Goal: Check status: Check status

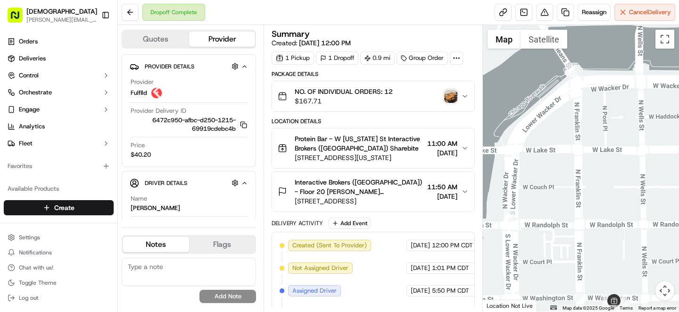
click at [585, 100] on div at bounding box center [581, 168] width 197 height 286
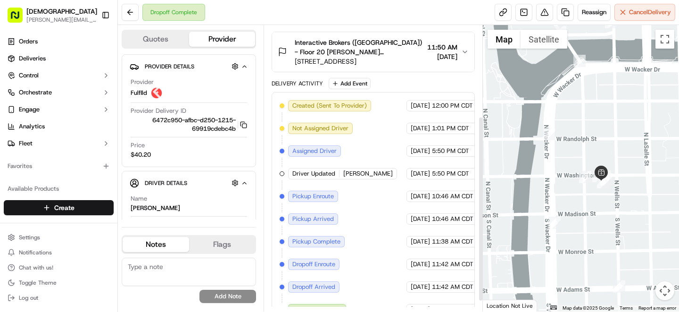
scroll to position [156, 0]
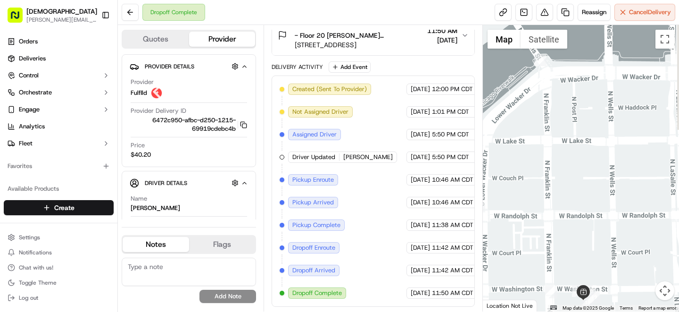
drag, startPoint x: 542, startPoint y: 209, endPoint x: 540, endPoint y: 128, distance: 80.7
click at [540, 128] on div at bounding box center [581, 168] width 197 height 286
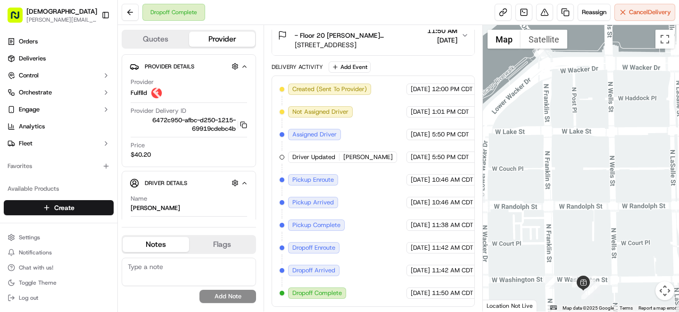
drag, startPoint x: 539, startPoint y: 219, endPoint x: 539, endPoint y: 136, distance: 82.5
click at [539, 136] on div at bounding box center [581, 168] width 197 height 286
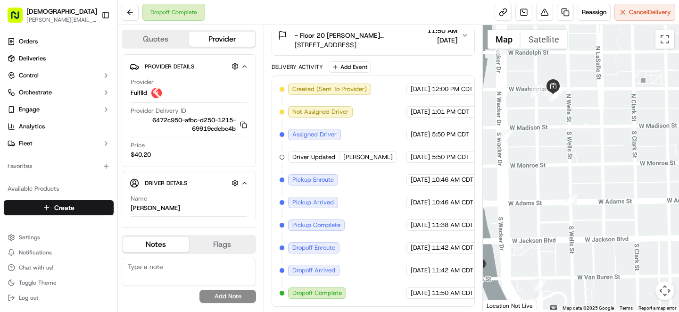
drag, startPoint x: 544, startPoint y: 68, endPoint x: 543, endPoint y: 173, distance: 105.1
click at [544, 173] on div at bounding box center [581, 168] width 197 height 286
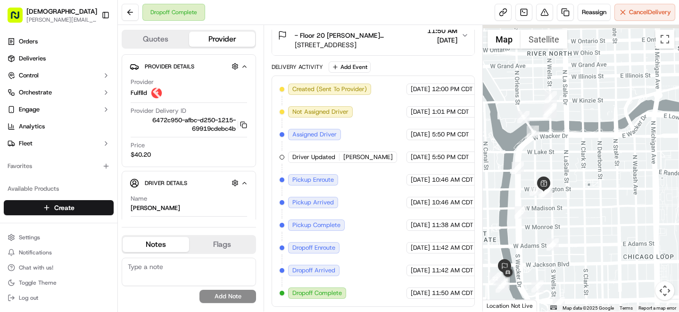
drag, startPoint x: 533, startPoint y: 89, endPoint x: 533, endPoint y: 147, distance: 58.0
click at [533, 147] on div at bounding box center [581, 168] width 197 height 286
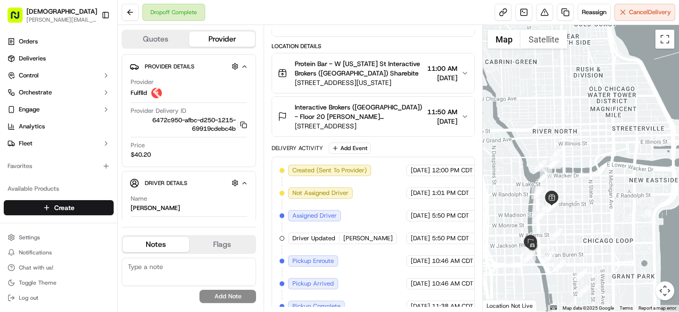
scroll to position [0, 0]
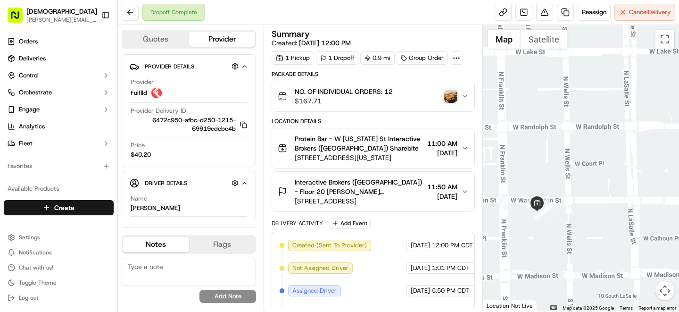
drag, startPoint x: 551, startPoint y: 191, endPoint x: 551, endPoint y: 167, distance: 24.5
click at [551, 167] on div at bounding box center [581, 168] width 197 height 286
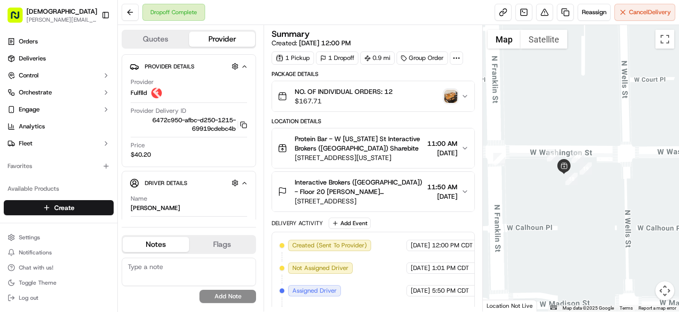
drag, startPoint x: 538, startPoint y: 209, endPoint x: 579, endPoint y: 139, distance: 80.5
click at [579, 139] on div at bounding box center [581, 168] width 197 height 286
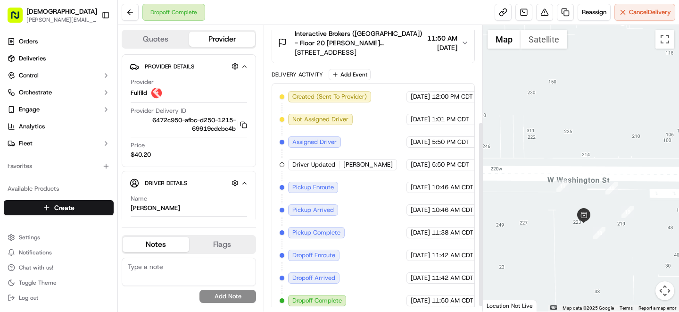
scroll to position [156, 0]
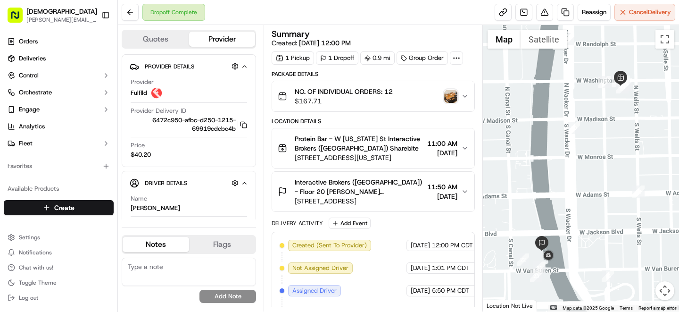
click at [451, 92] on img "button" at bounding box center [450, 96] width 13 height 13
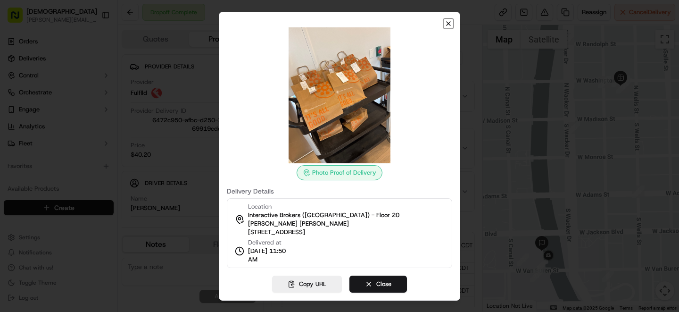
click at [448, 25] on icon "button" at bounding box center [449, 24] width 8 height 8
